Goal: Find specific page/section: Find specific page/section

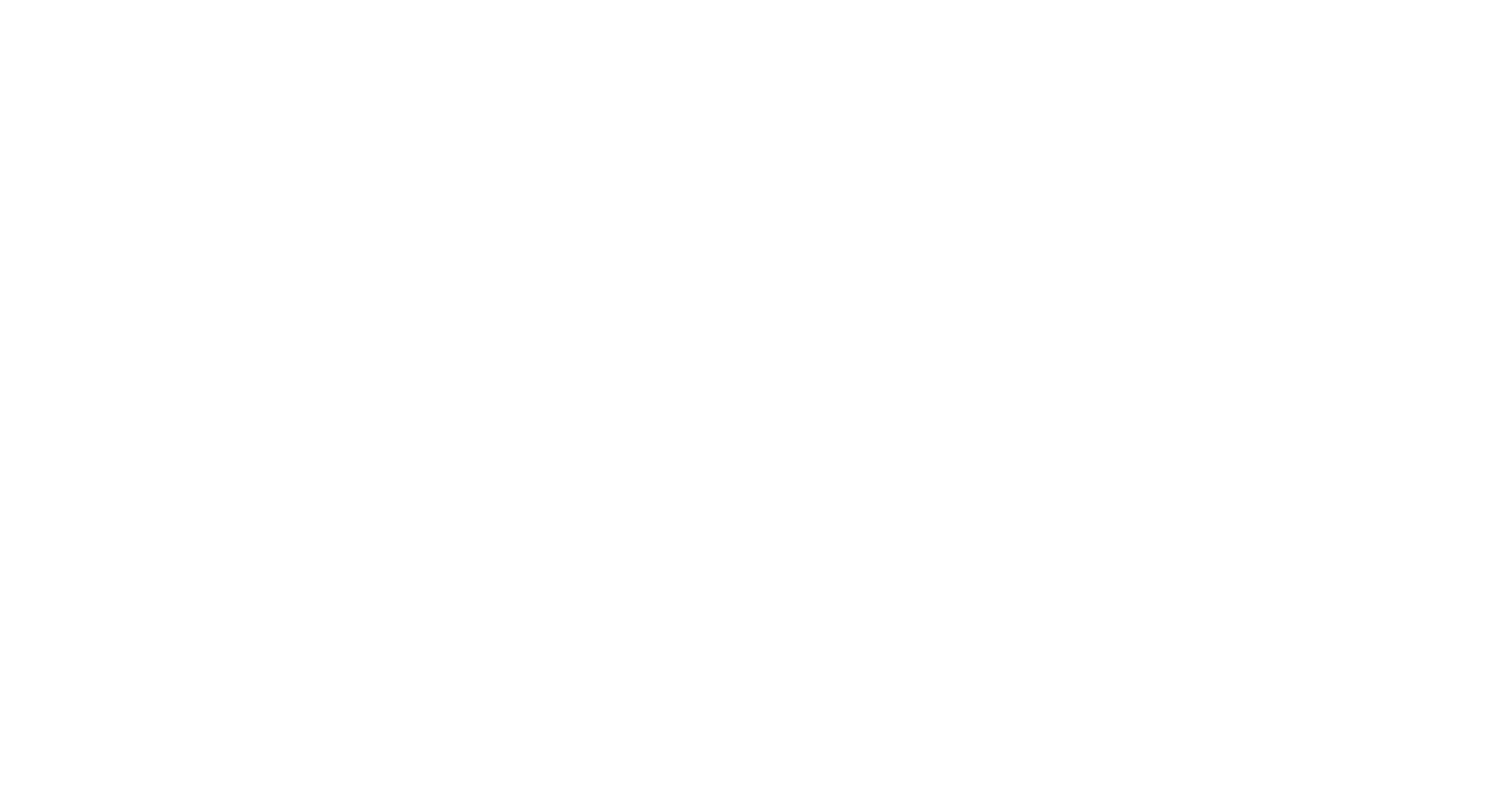
click at [712, 391] on div at bounding box center [756, 399] width 1512 height 798
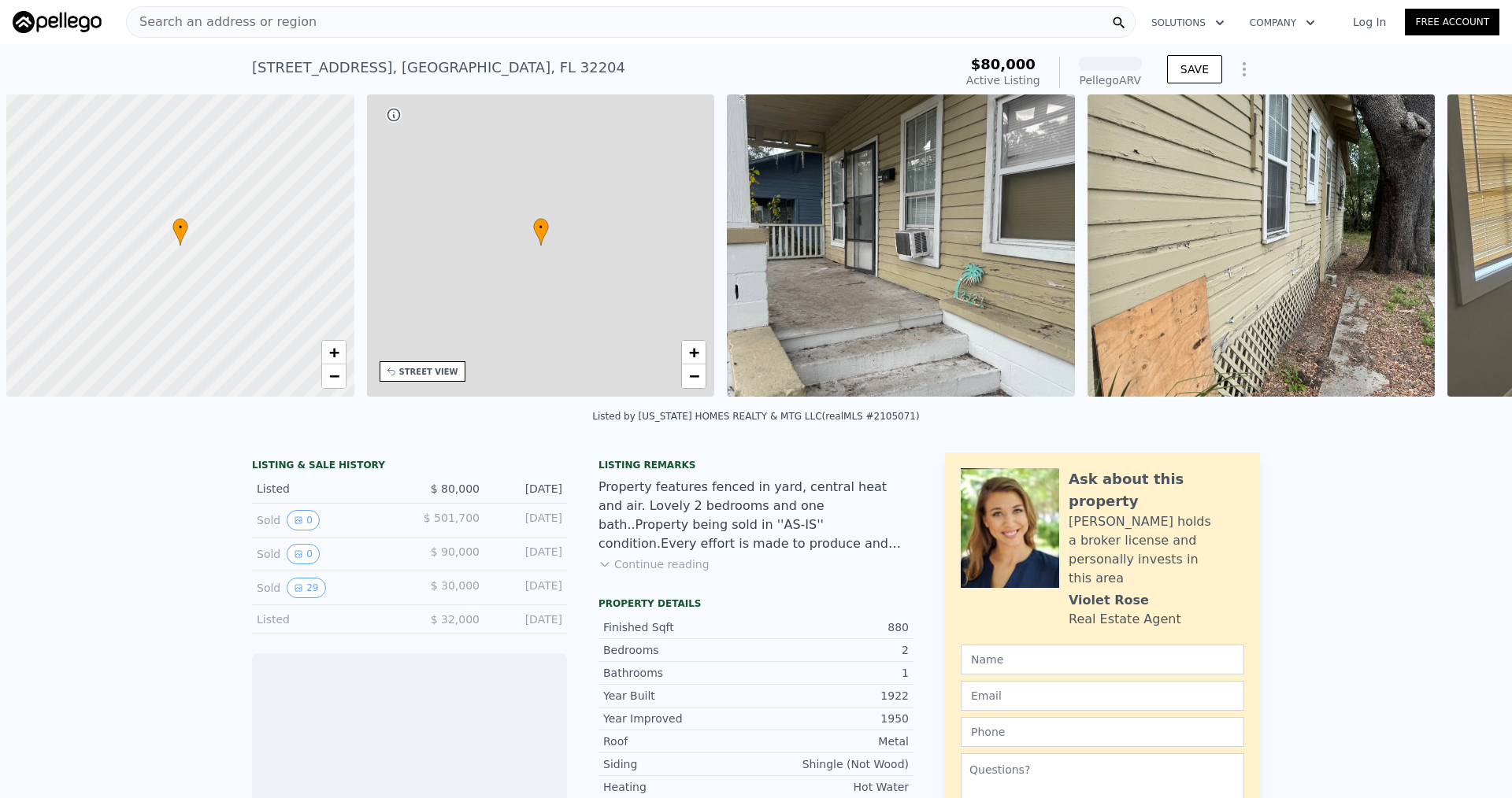
scroll to position [0, 6]
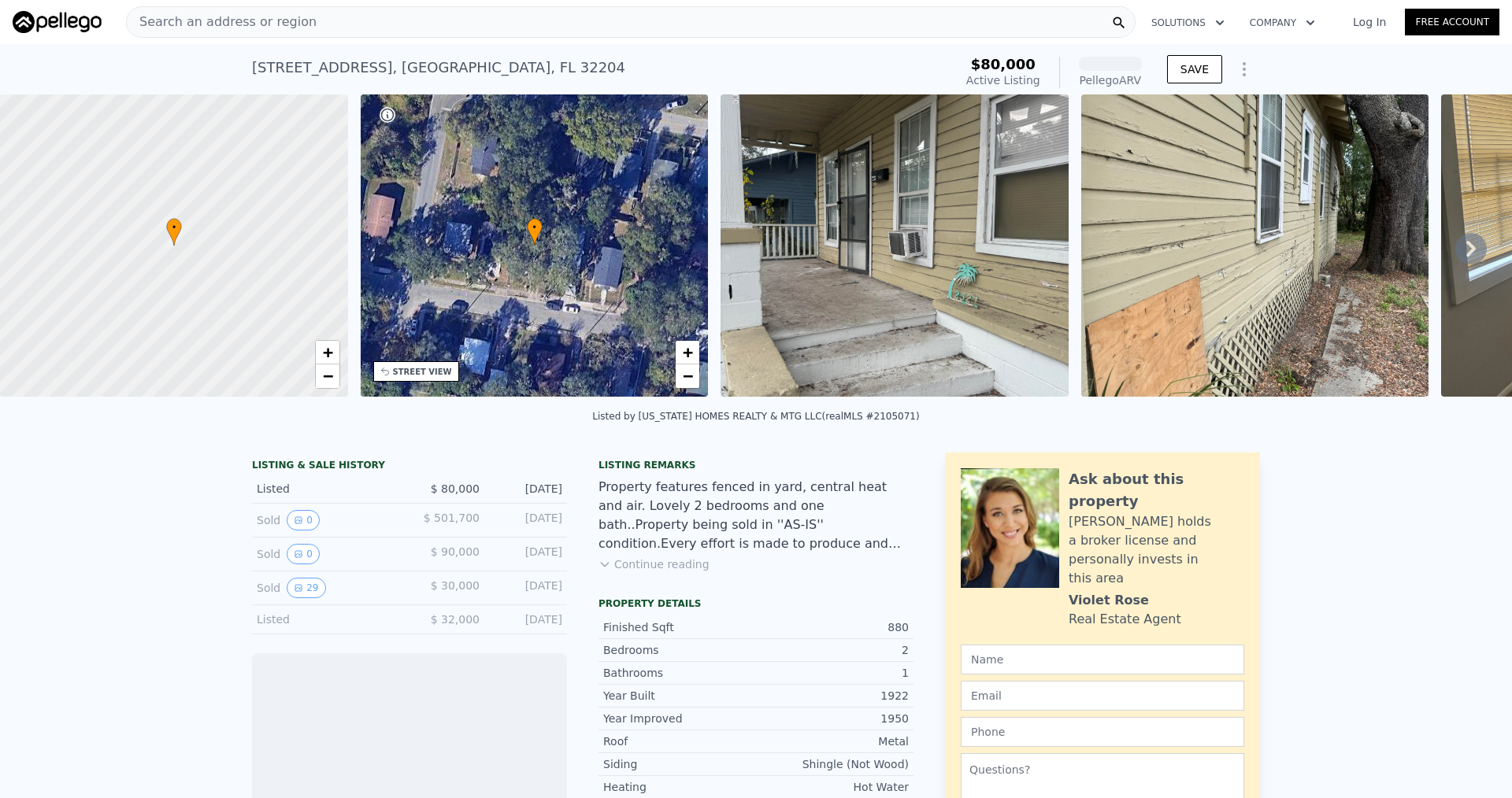
click at [315, 21] on div "Search an address or region" at bounding box center [631, 22] width 1010 height 32
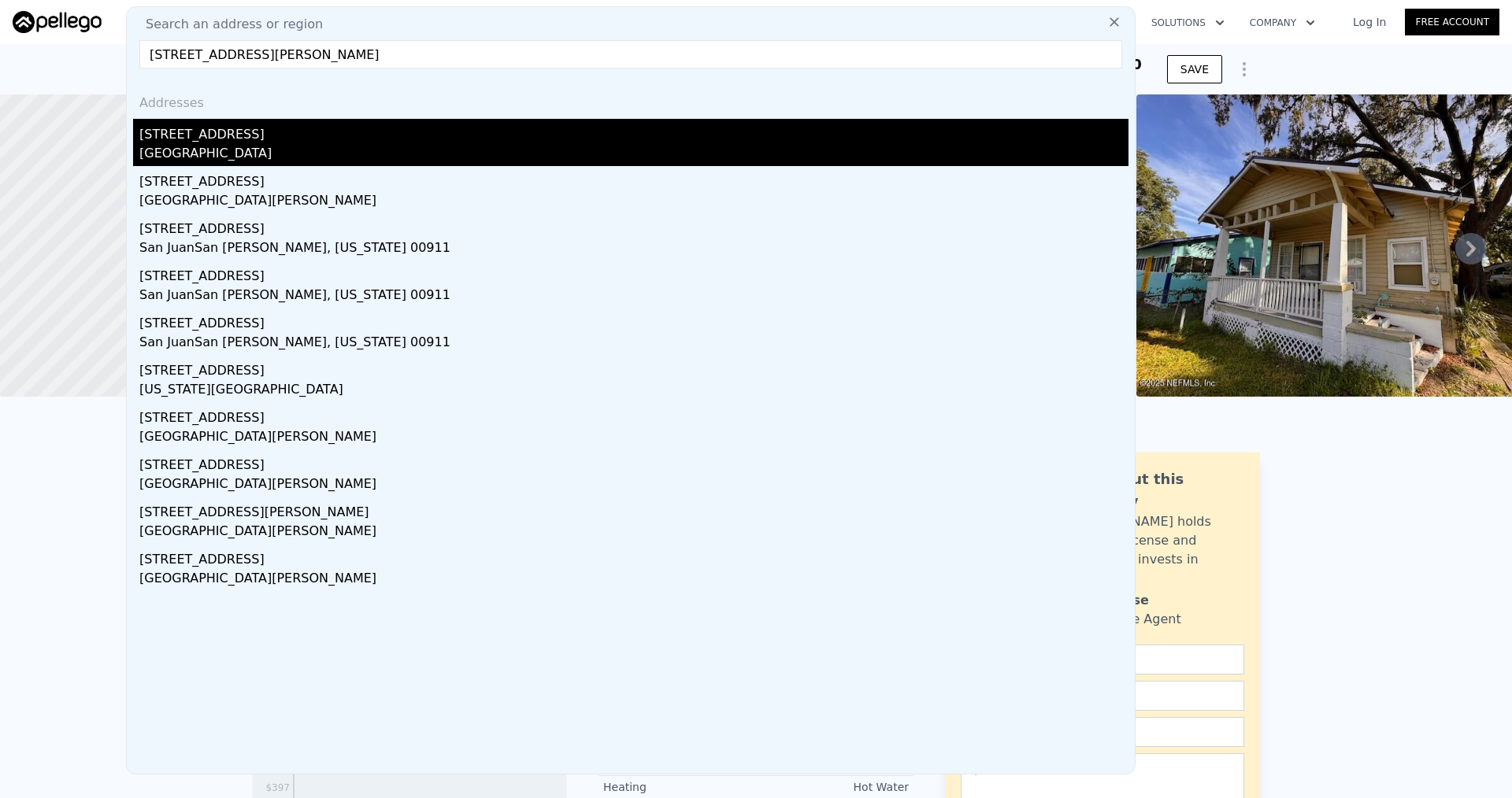
type input "2051 Ridge Rd North San Juan, CA 95960"
click at [300, 147] on div "Pike, CA 95960" at bounding box center [634, 155] width 989 height 22
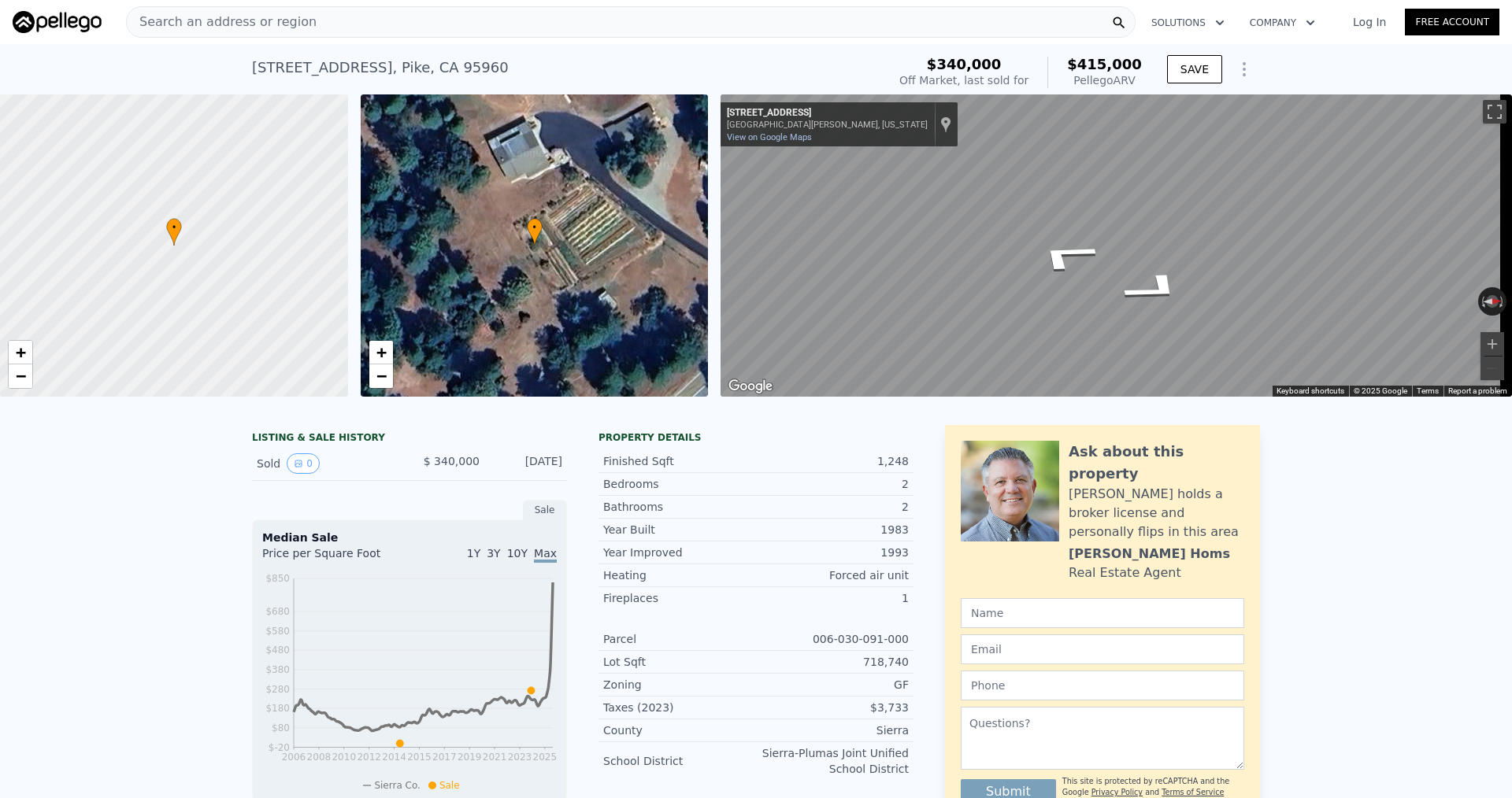
click at [1511, 234] on div "Search an address or region Solutions Company Open main menu Log In Free Accoun…" at bounding box center [756, 399] width 1512 height 798
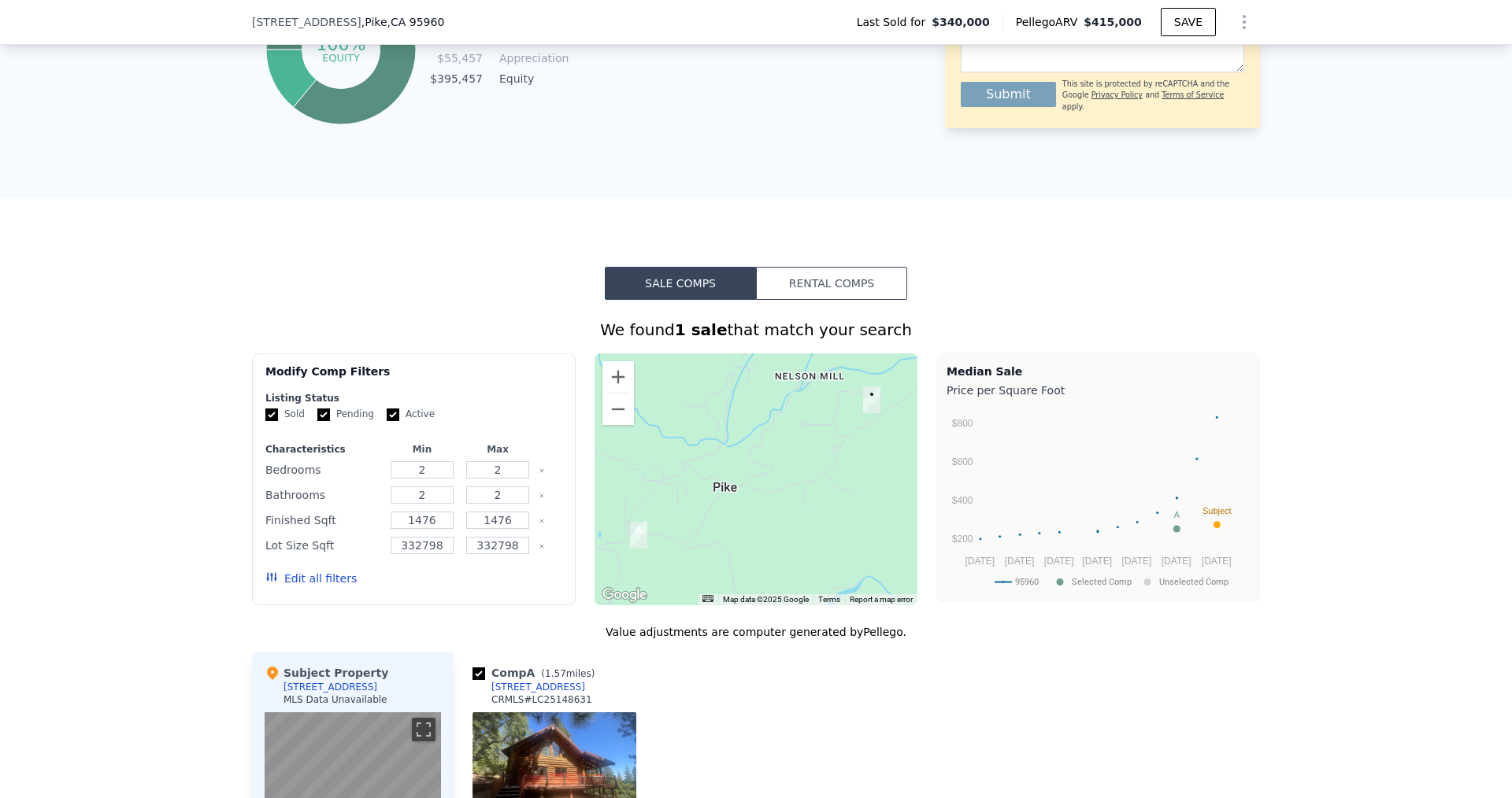
scroll to position [939, 0]
click at [630, 545] on img "480 Ridge Road" at bounding box center [638, 535] width 17 height 27
click at [867, 404] on img "2051 Ridge Rd" at bounding box center [871, 399] width 17 height 27
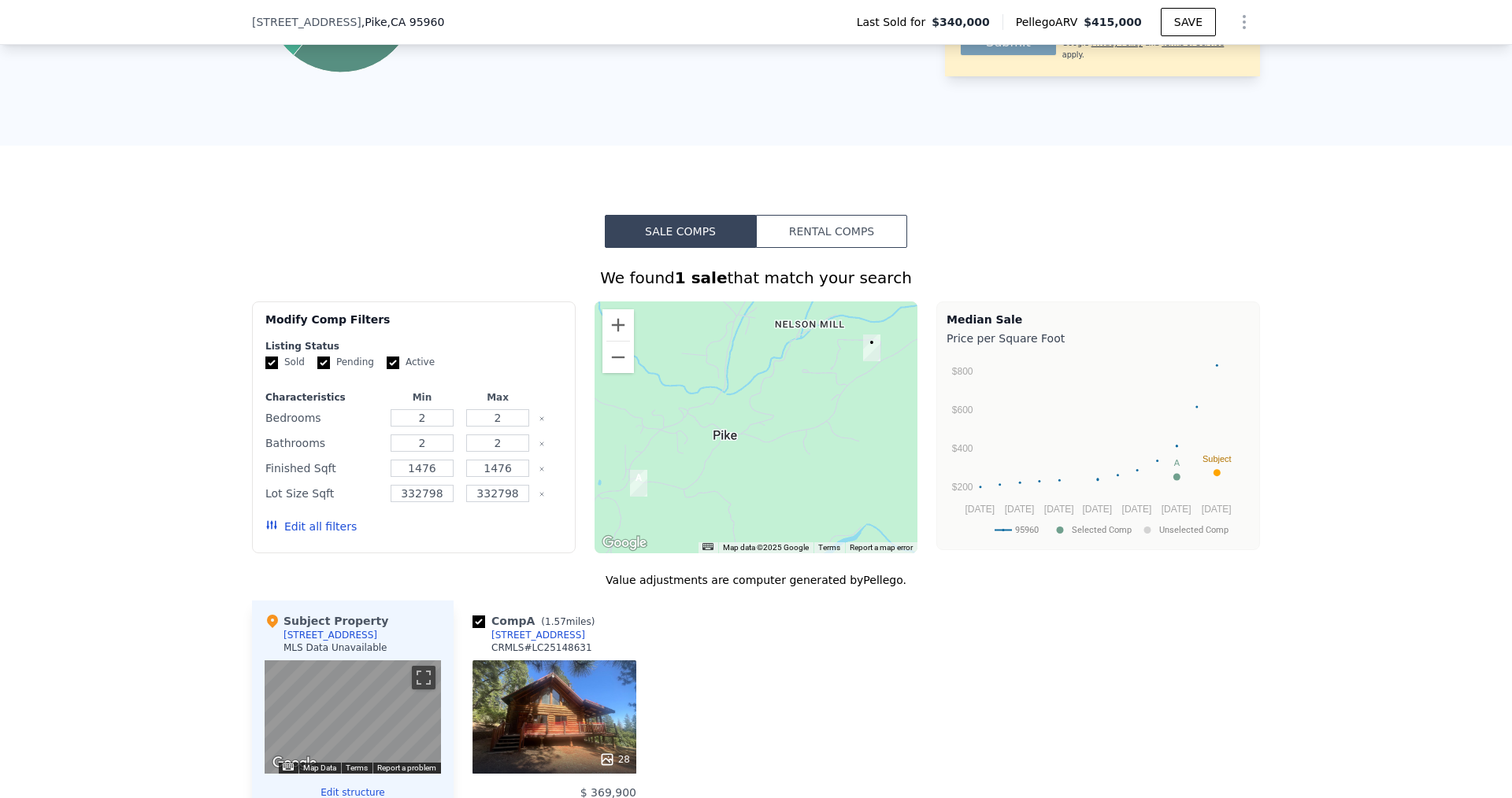
scroll to position [1018, 0]
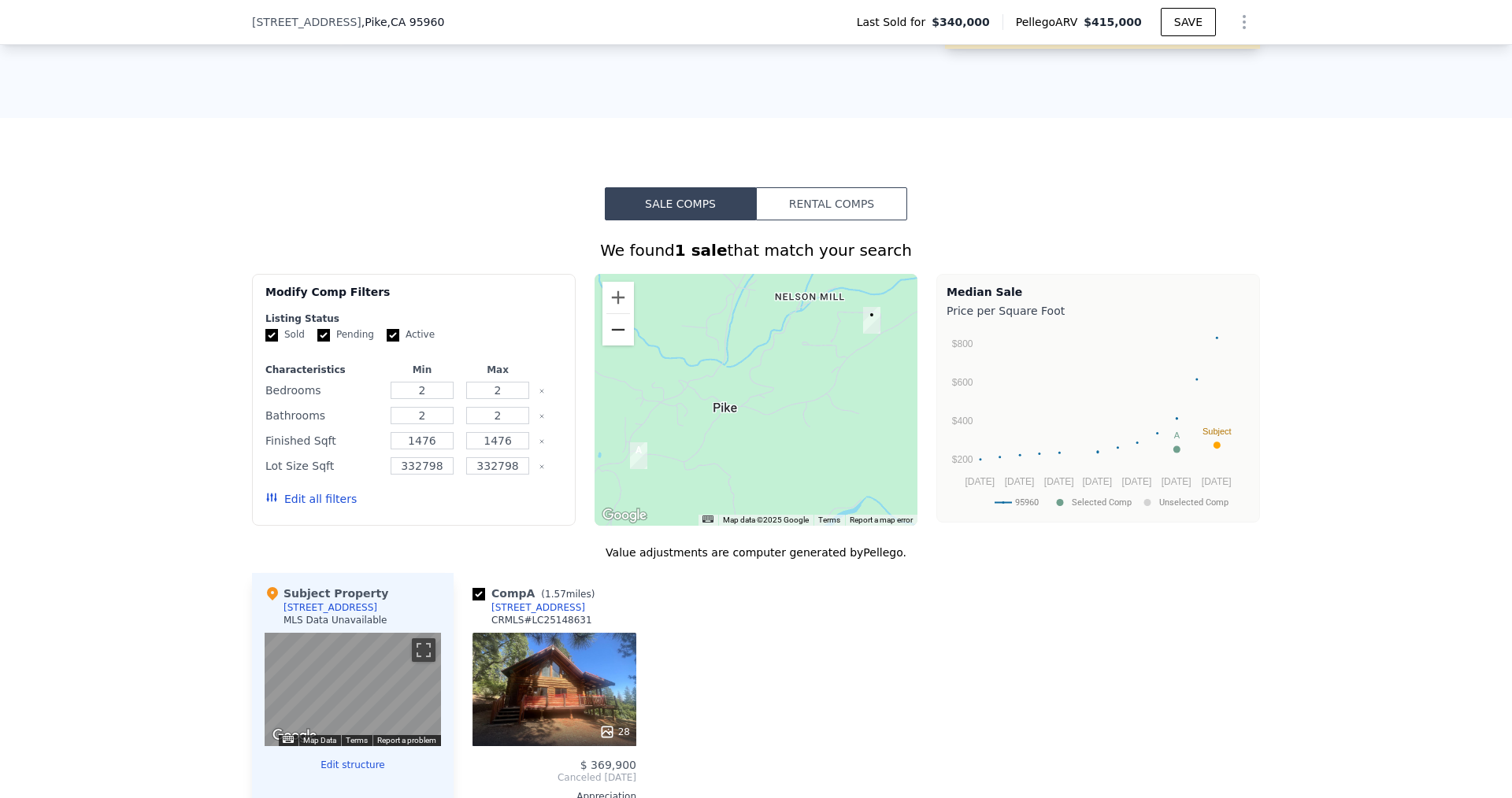
click at [617, 346] on button "Zoom out" at bounding box center [618, 330] width 32 height 32
click at [615, 341] on button "Zoom out" at bounding box center [618, 330] width 32 height 32
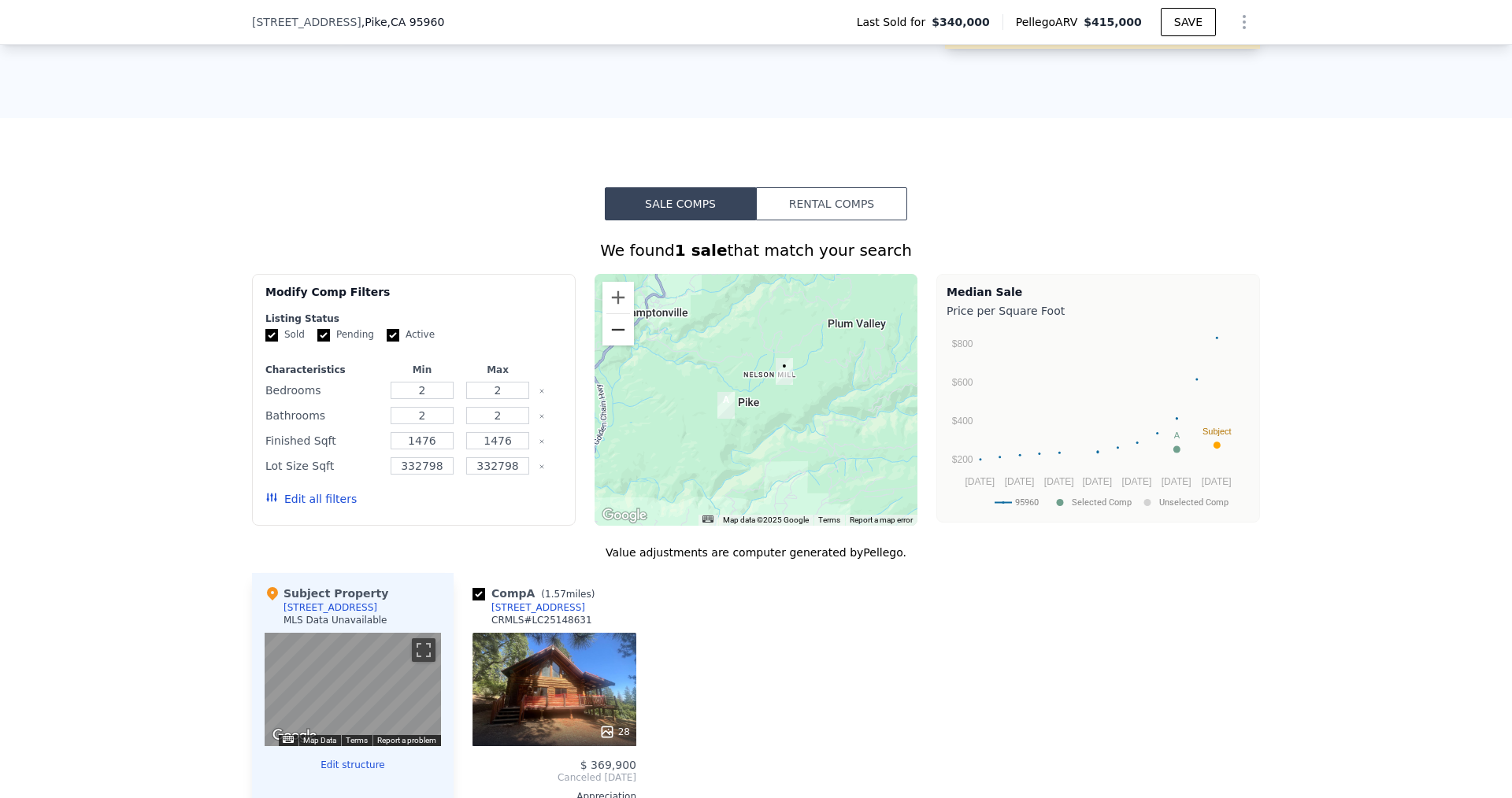
click at [615, 341] on button "Zoom out" at bounding box center [618, 330] width 32 height 32
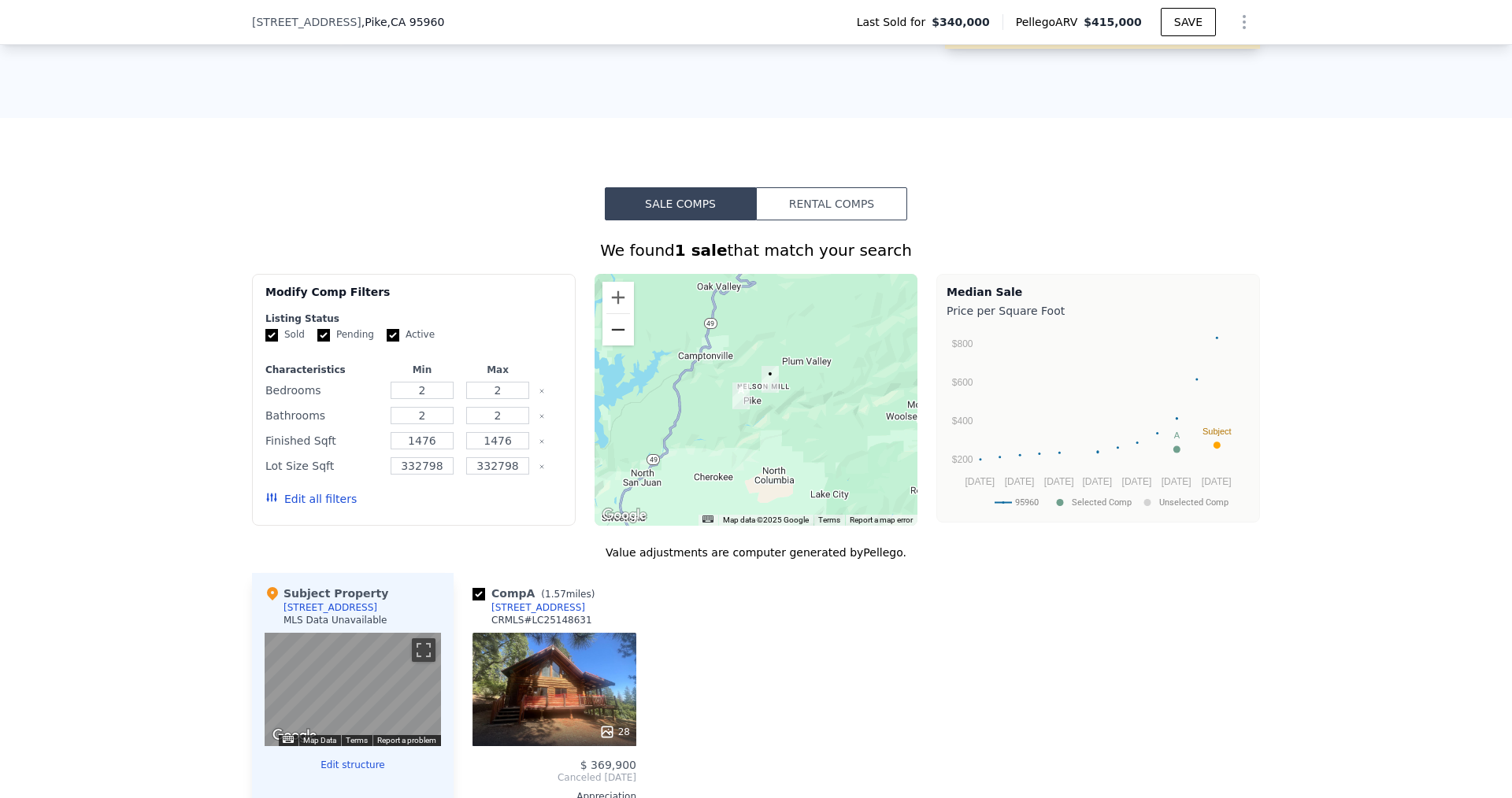
click at [615, 341] on button "Zoom out" at bounding box center [618, 330] width 32 height 32
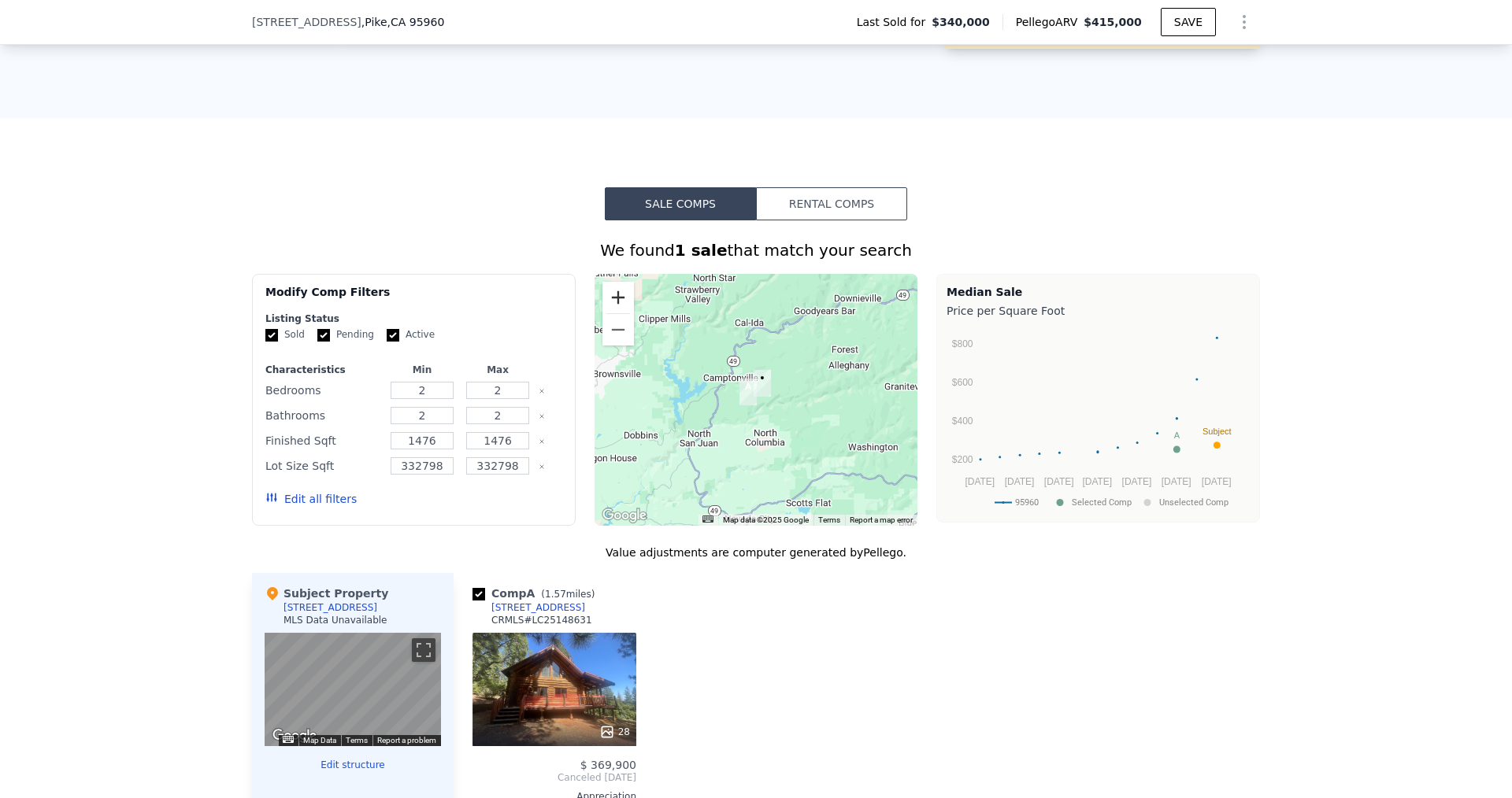
click at [618, 306] on button "Zoom in" at bounding box center [618, 297] width 32 height 32
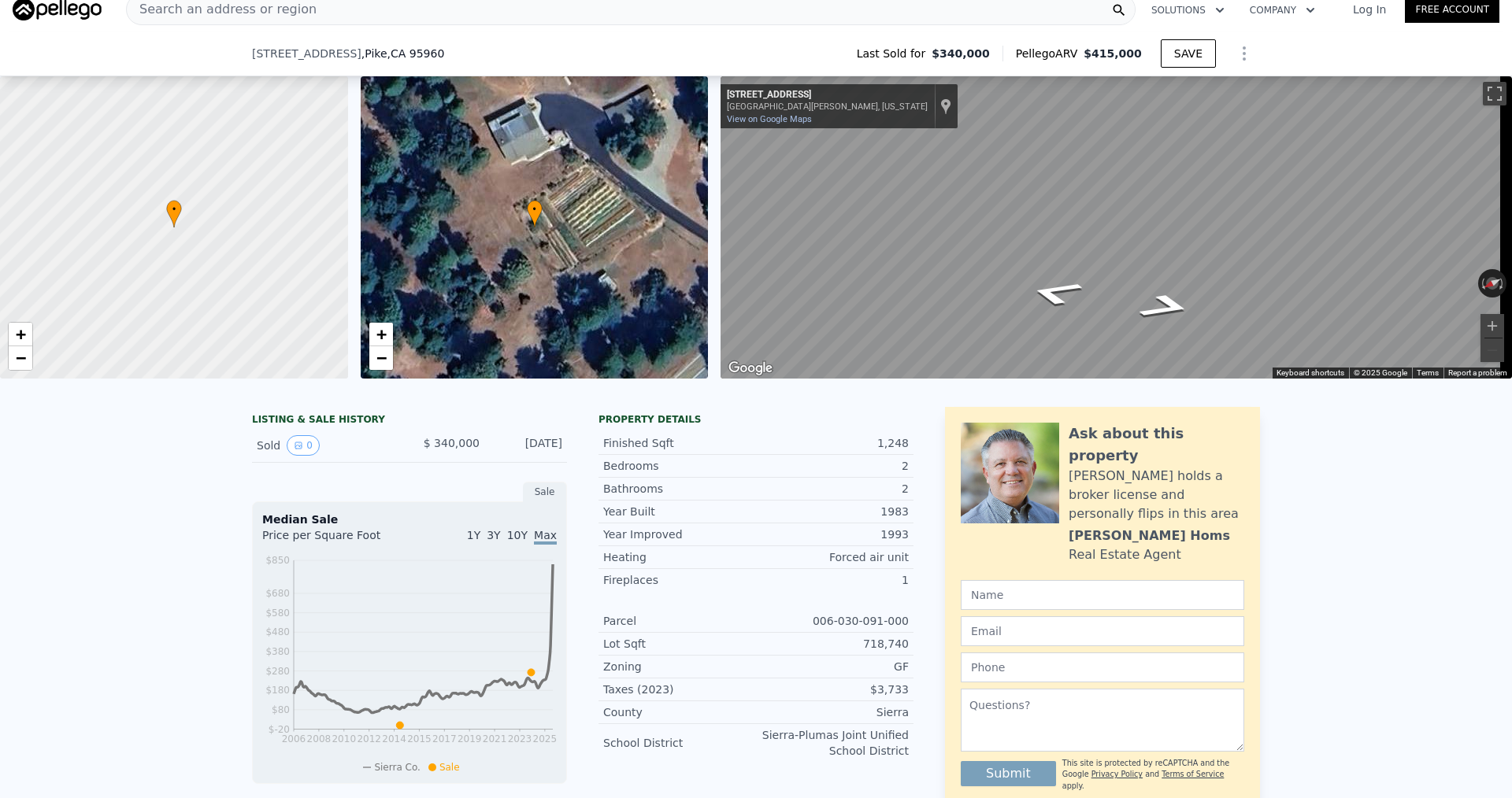
scroll to position [5, 0]
